Goal: Download file/media

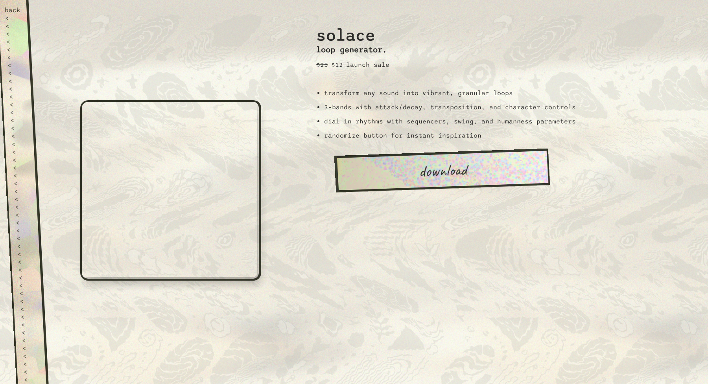
click at [17, 8] on div "back" at bounding box center [12, 10] width 16 height 8
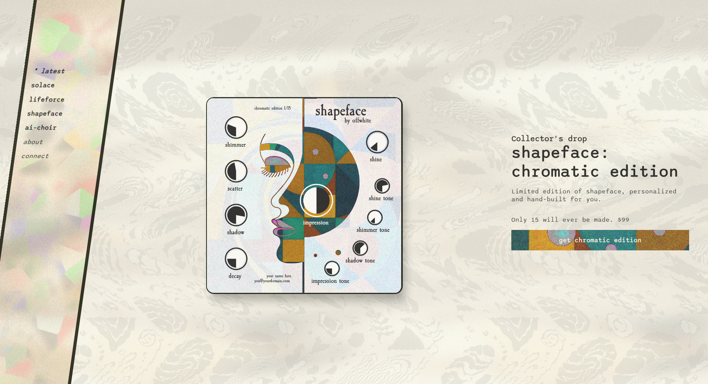
click at [37, 86] on button "solace" at bounding box center [43, 85] width 25 height 8
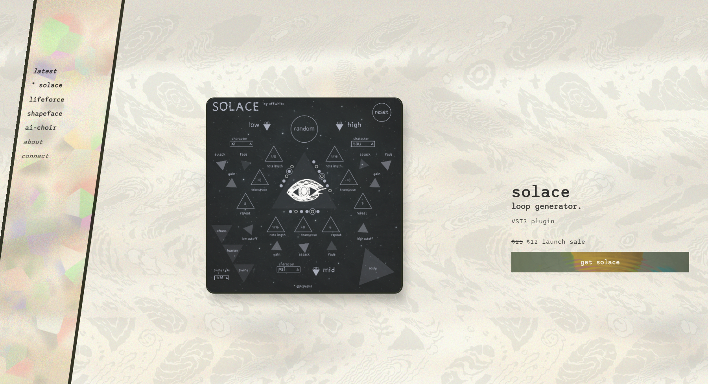
click at [41, 101] on button "lifeforce" at bounding box center [47, 100] width 37 height 8
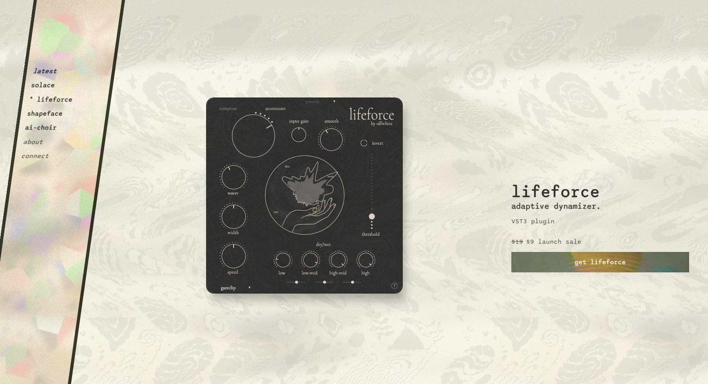
click at [41, 117] on button "shapeface" at bounding box center [45, 114] width 37 height 8
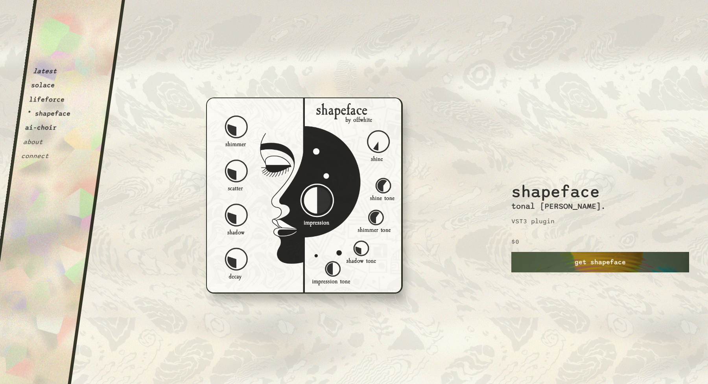
click at [590, 263] on link "get shapeface" at bounding box center [600, 262] width 178 height 20
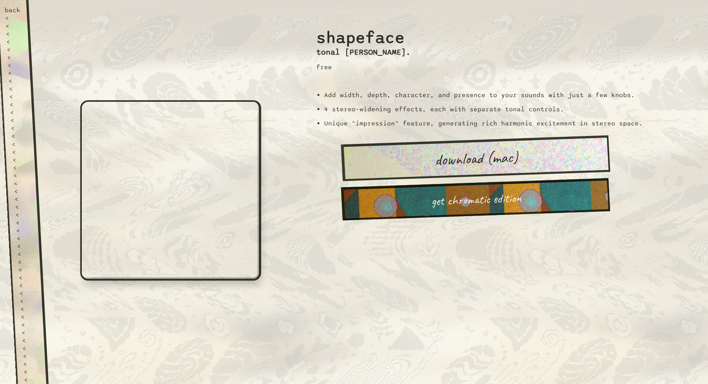
click at [506, 162] on link "download (mac)" at bounding box center [475, 159] width 269 height 46
click at [526, 197] on link "get chromatic edition" at bounding box center [475, 200] width 269 height 42
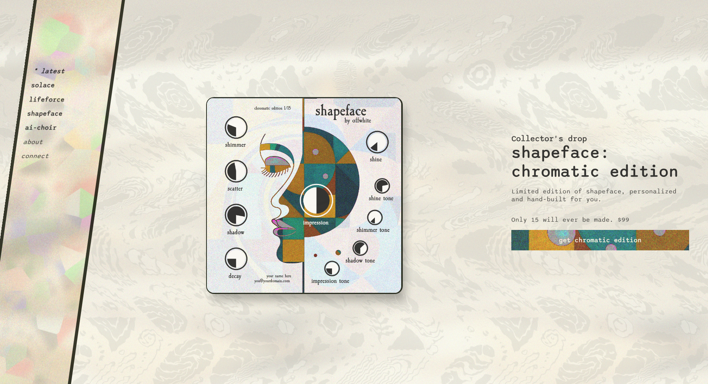
click at [48, 99] on button "lifeforce" at bounding box center [47, 100] width 37 height 8
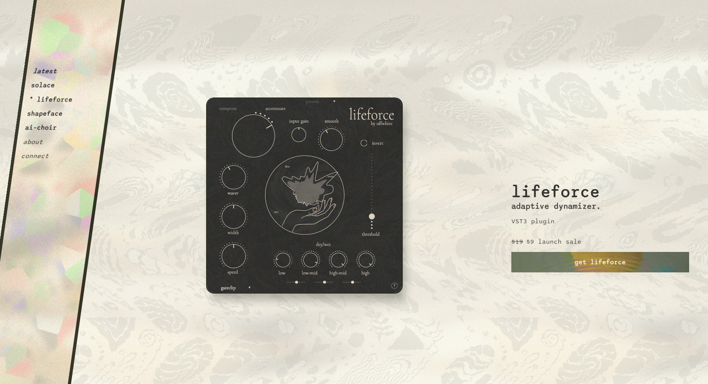
click at [45, 73] on button "latest" at bounding box center [45, 71] width 25 height 8
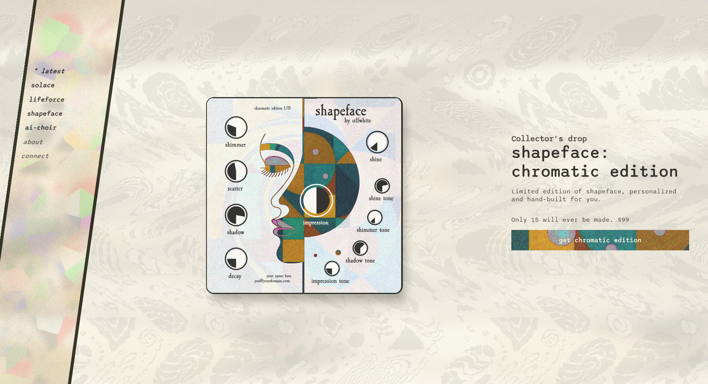
click at [45, 88] on button "solace" at bounding box center [43, 85] width 25 height 8
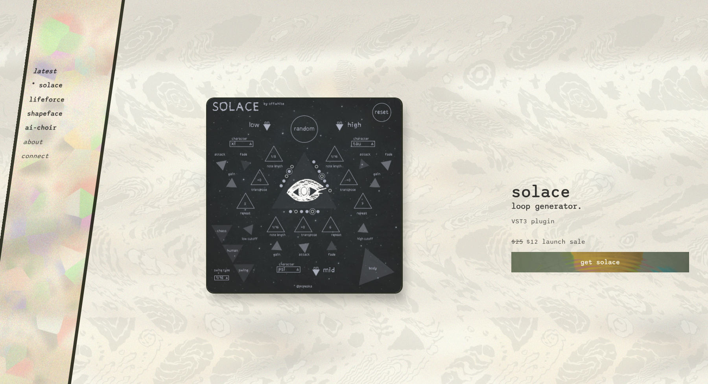
click at [46, 100] on button "lifeforce" at bounding box center [47, 100] width 37 height 8
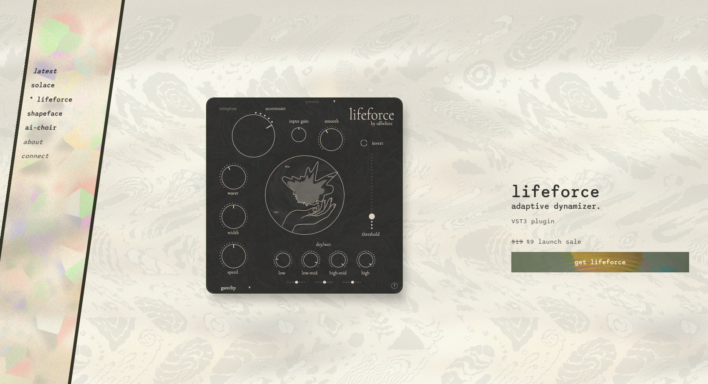
click at [46, 112] on button "shapeface" at bounding box center [45, 114] width 37 height 8
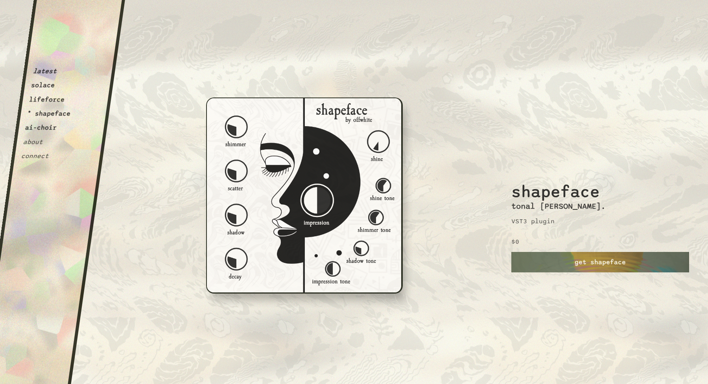
click at [46, 129] on button "ai-choir" at bounding box center [41, 128] width 33 height 8
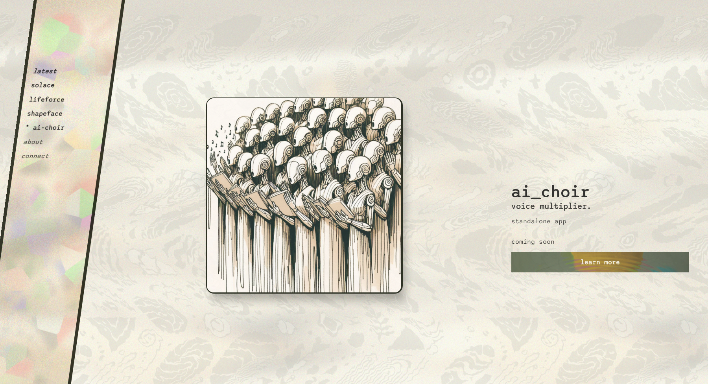
click at [36, 140] on button "about" at bounding box center [33, 142] width 21 height 8
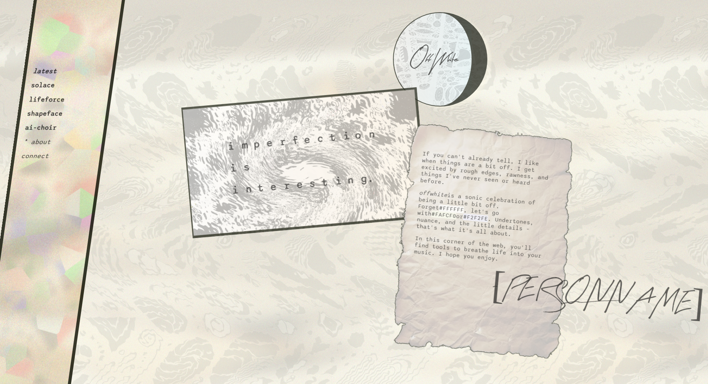
click at [36, 157] on button "connect" at bounding box center [35, 156] width 29 height 8
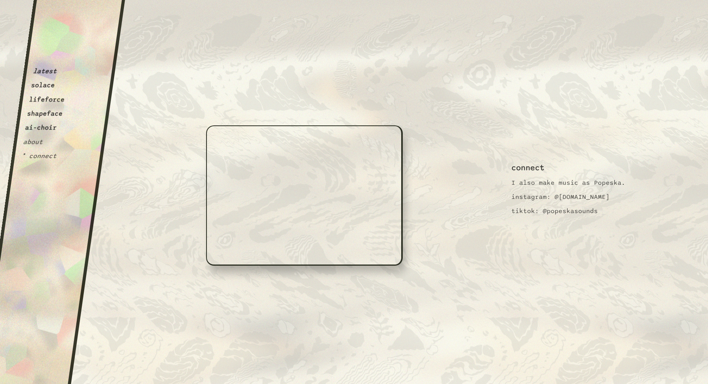
click at [48, 77] on div "latest solace lifeforce shapeface ai-choir about * connect" at bounding box center [49, 83] width 57 height 154
click at [47, 74] on button "latest" at bounding box center [45, 71] width 25 height 8
